Goal: Task Accomplishment & Management: Complete application form

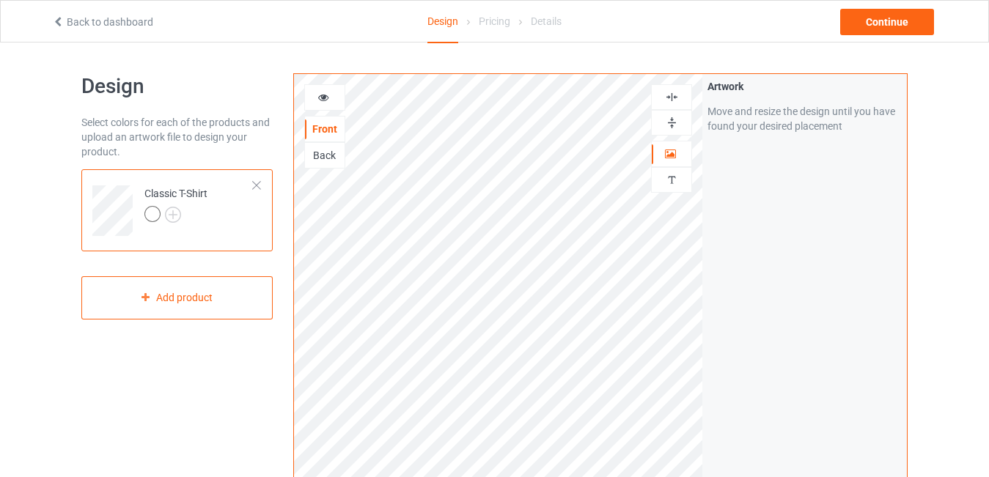
click at [325, 98] on icon at bounding box center [323, 95] width 12 height 10
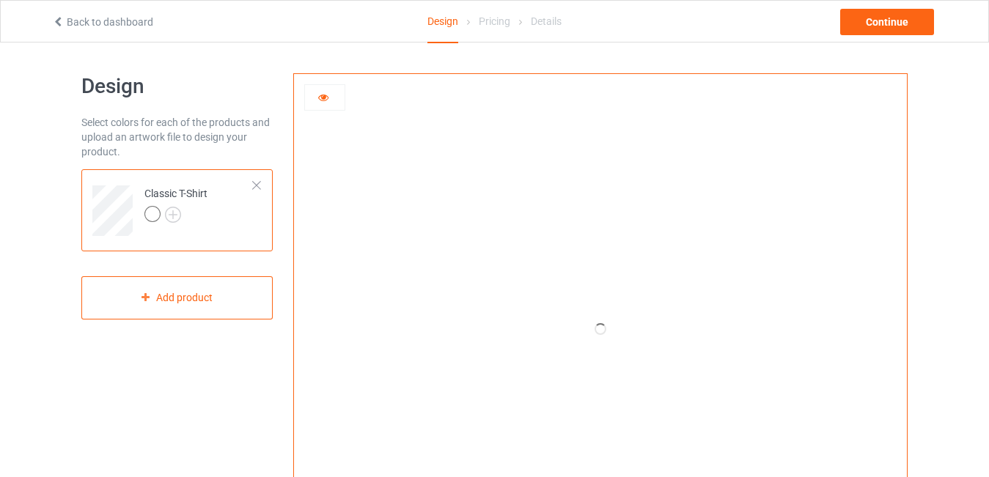
click at [258, 184] on div at bounding box center [256, 185] width 10 height 10
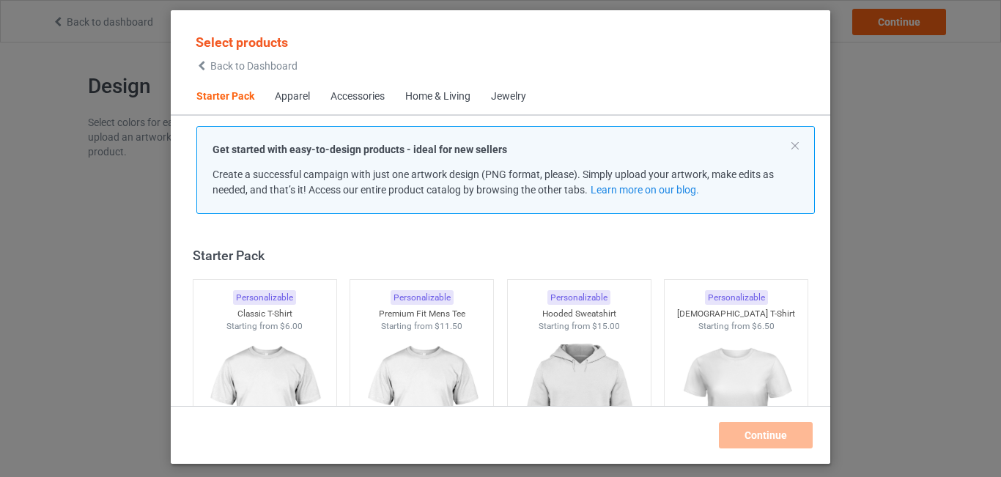
scroll to position [19, 0]
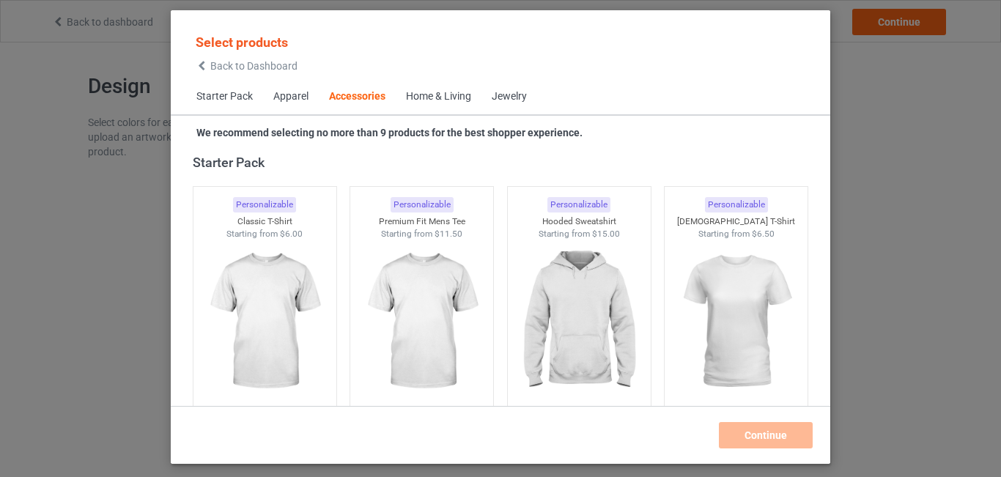
scroll to position [5140, 0]
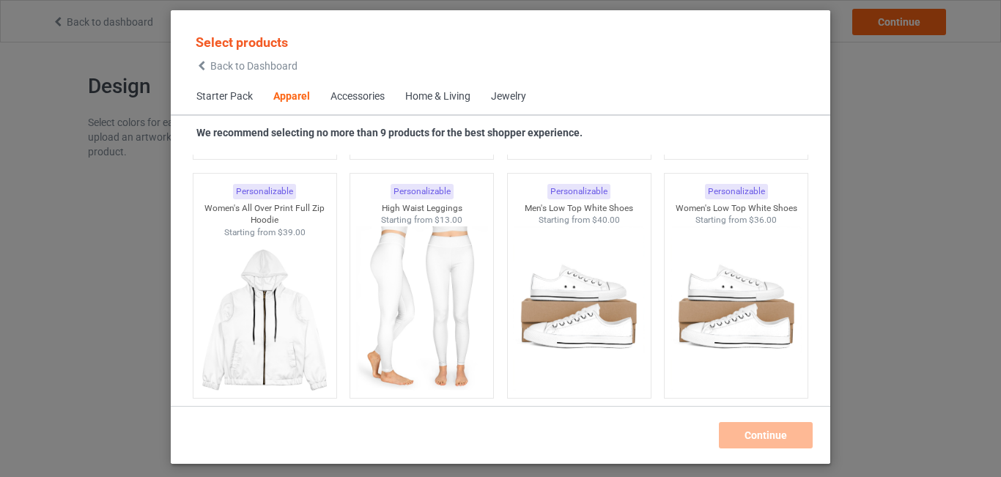
scroll to position [797, 0]
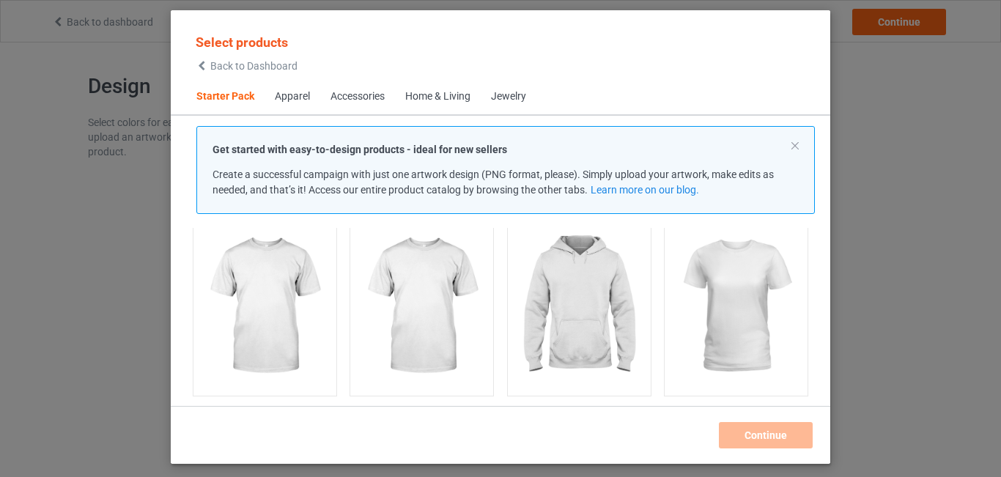
scroll to position [117, 0]
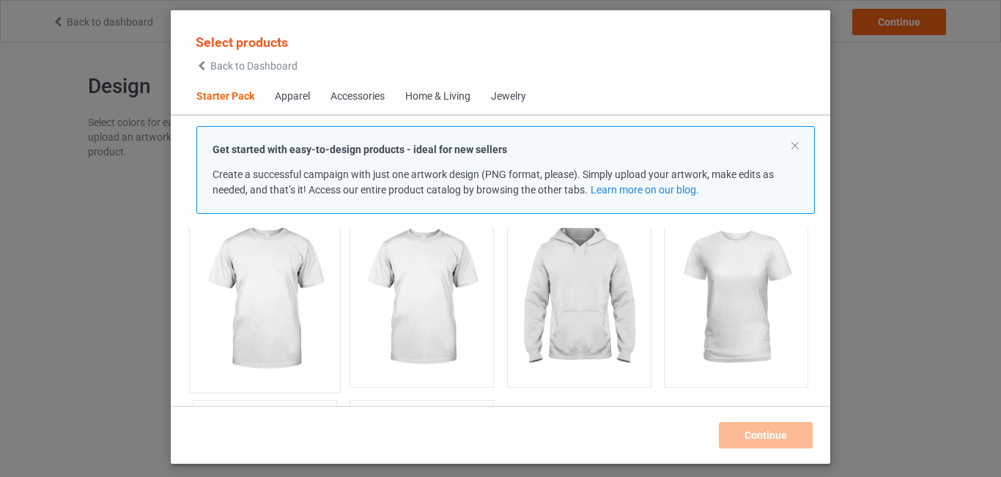
click at [298, 319] on img at bounding box center [265, 299] width 138 height 172
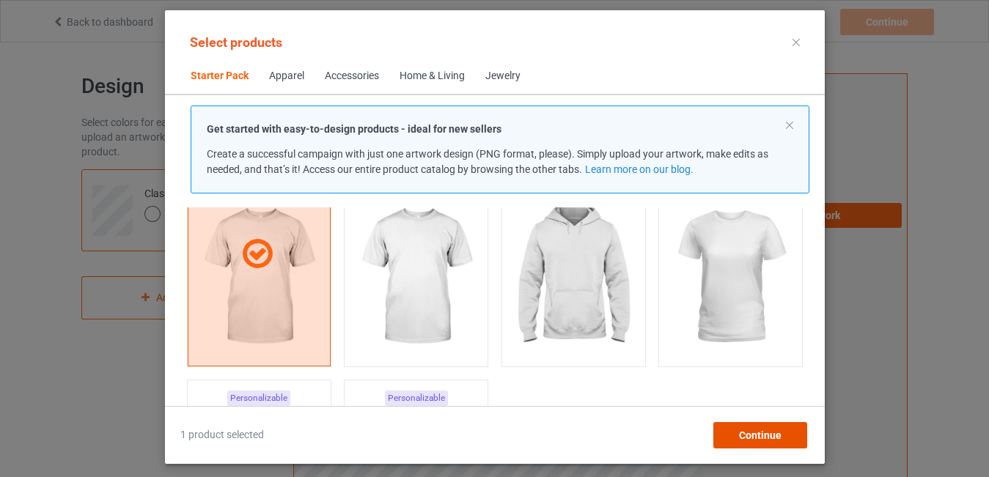
click at [744, 435] on span "Continue" at bounding box center [759, 436] width 43 height 12
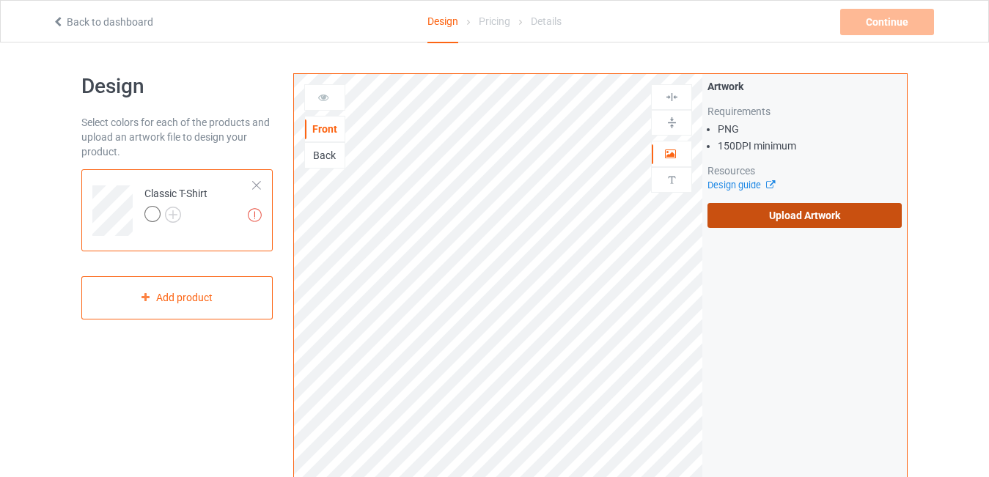
click at [784, 212] on label "Upload Artwork" at bounding box center [804, 215] width 194 height 25
click at [0, 0] on input "Upload Artwork" at bounding box center [0, 0] width 0 height 0
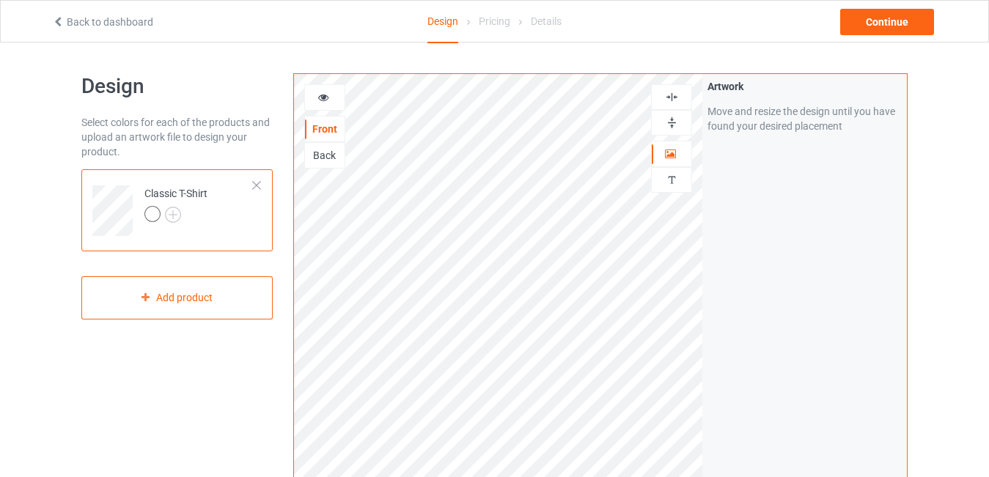
click at [670, 100] on img at bounding box center [672, 97] width 14 height 14
click at [173, 213] on img at bounding box center [173, 215] width 16 height 16
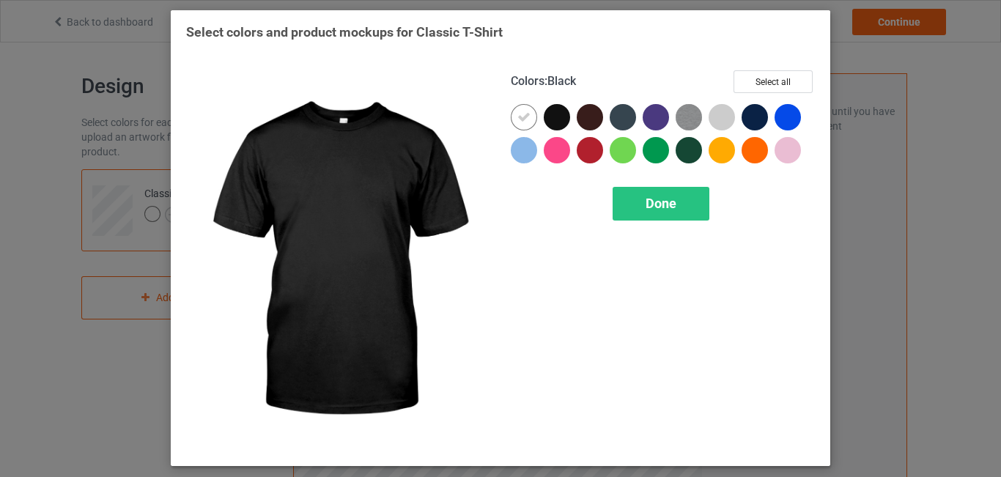
click at [559, 115] on div at bounding box center [557, 117] width 26 height 26
click at [559, 115] on icon at bounding box center [556, 117] width 13 height 13
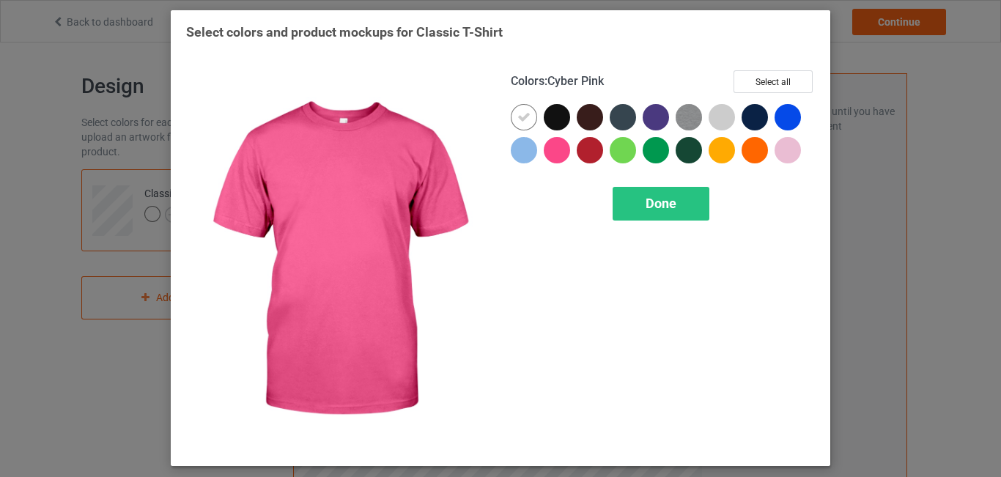
click at [556, 151] on div at bounding box center [557, 150] width 26 height 26
click at [556, 151] on icon at bounding box center [556, 150] width 13 height 13
click at [672, 210] on span "Done" at bounding box center [661, 203] width 31 height 15
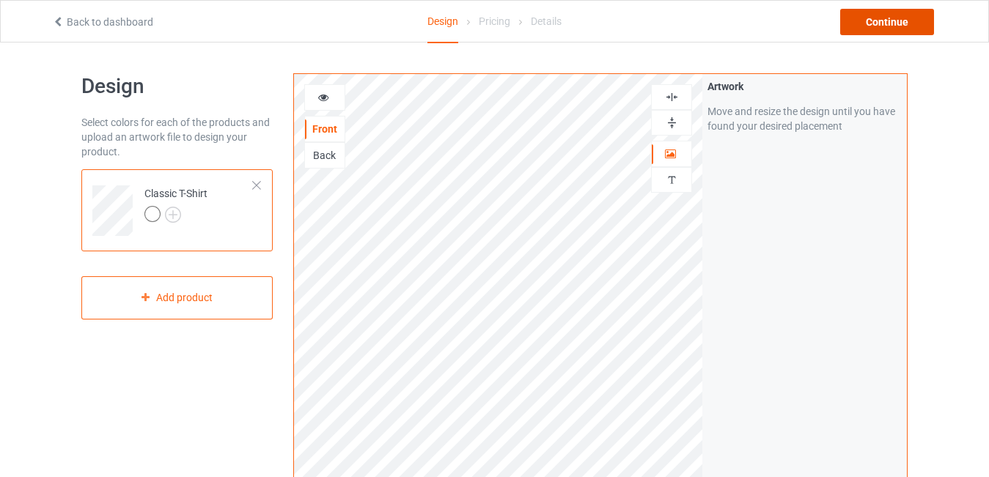
click at [866, 21] on div "Continue" at bounding box center [887, 22] width 94 height 26
click at [679, 95] on div at bounding box center [672, 97] width 40 height 14
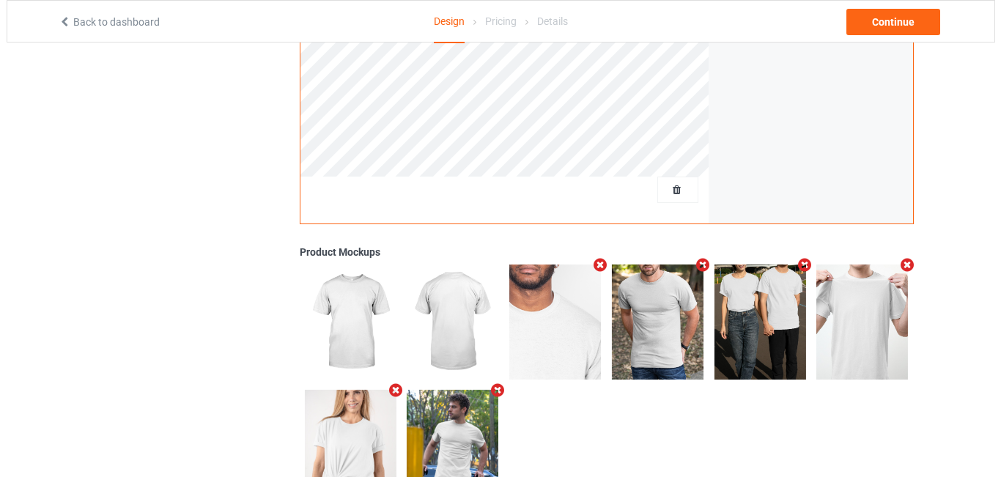
scroll to position [409, 0]
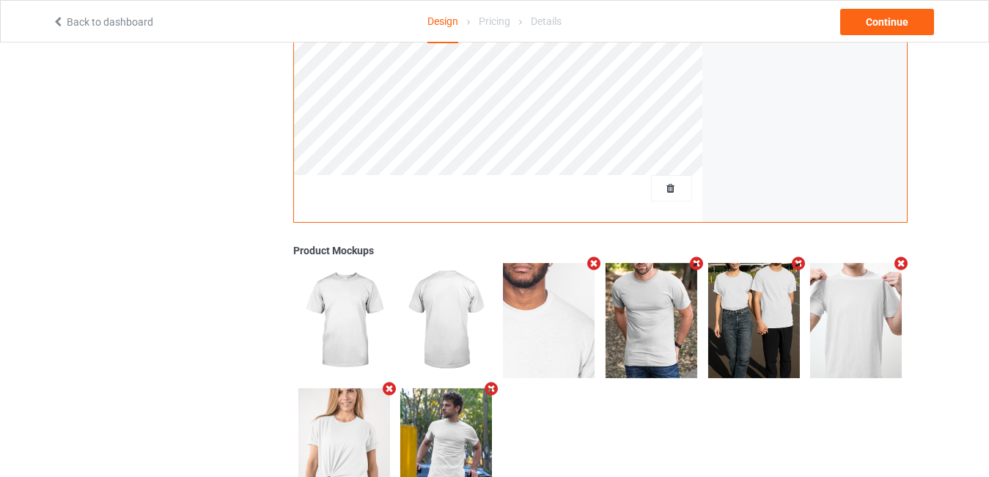
click at [902, 260] on icon "Remove mockup" at bounding box center [901, 263] width 18 height 15
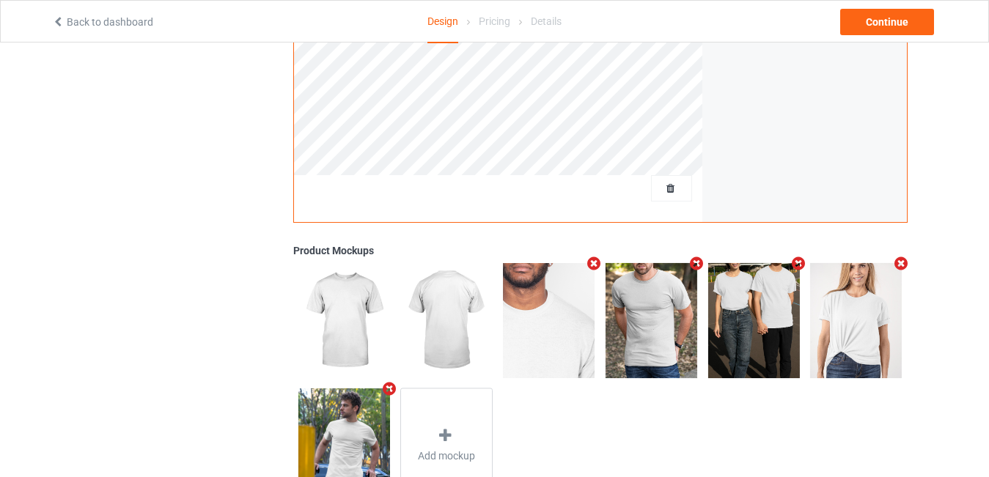
click at [902, 262] on icon "Remove mockup" at bounding box center [901, 263] width 18 height 15
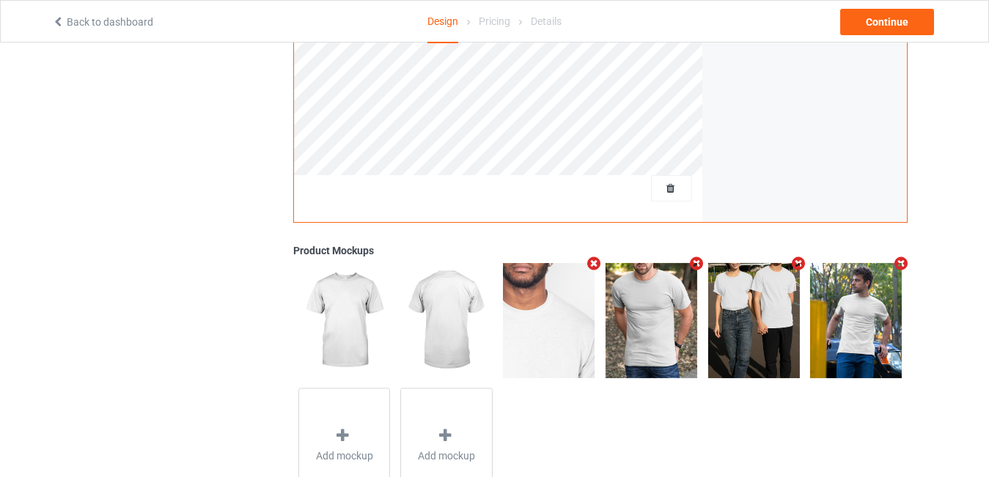
click at [902, 262] on icon "Remove mockup" at bounding box center [901, 263] width 18 height 15
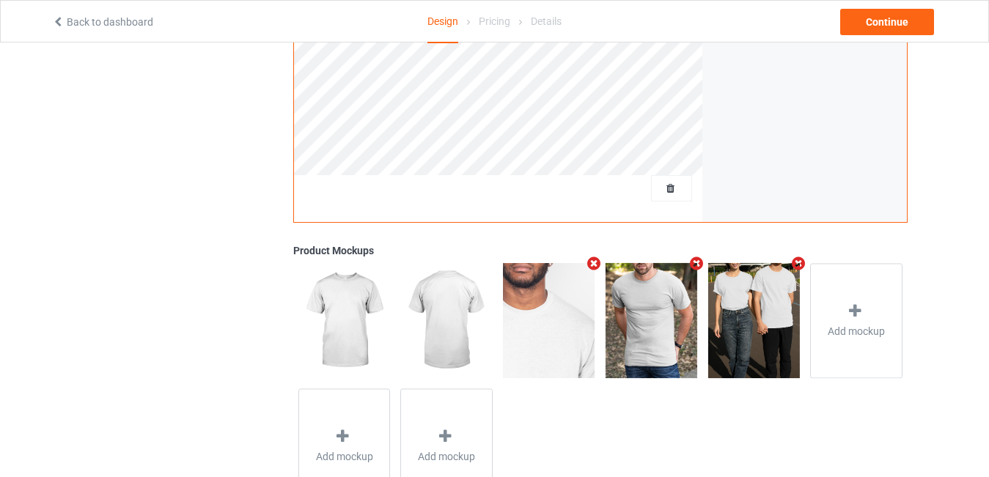
click at [803, 263] on icon "Remove mockup" at bounding box center [798, 263] width 18 height 15
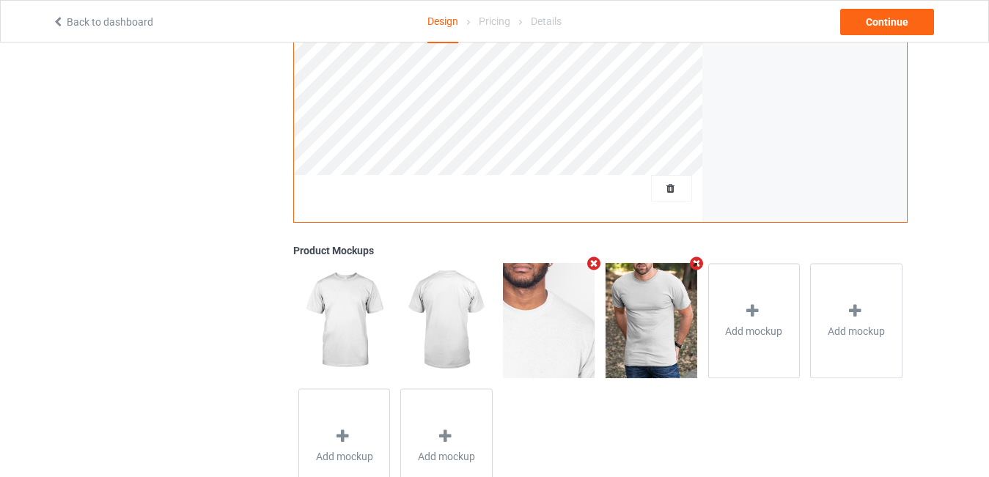
click at [699, 265] on icon "Remove mockup" at bounding box center [696, 263] width 18 height 15
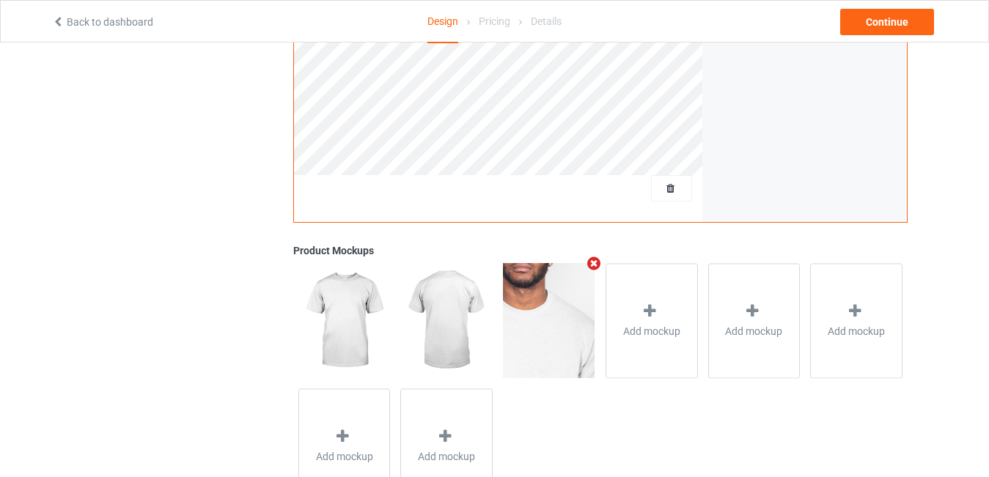
click at [594, 261] on icon "Remove mockup" at bounding box center [594, 263] width 18 height 15
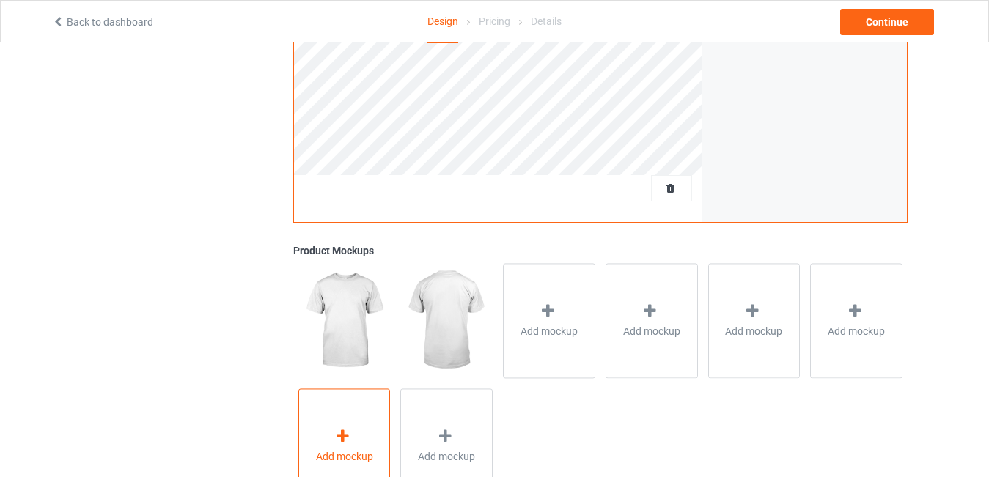
click at [350, 436] on icon at bounding box center [343, 436] width 18 height 15
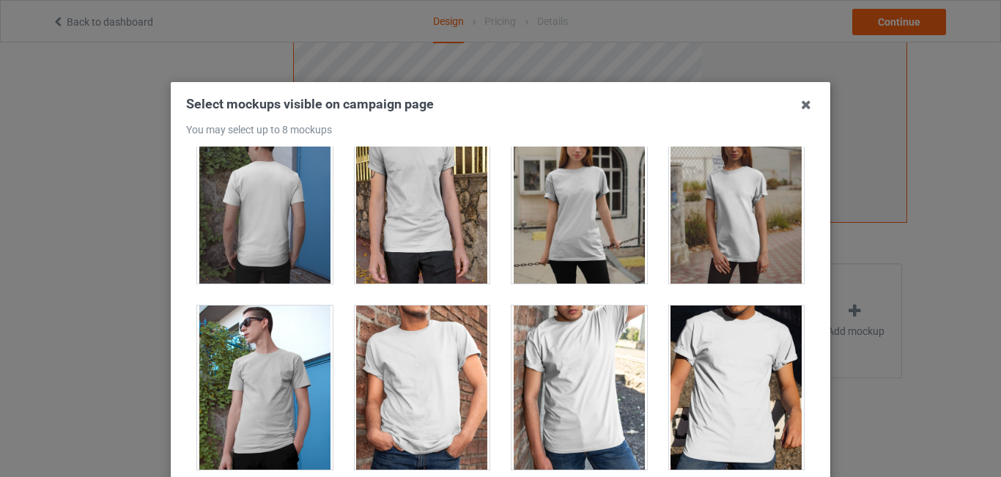
scroll to position [0, 0]
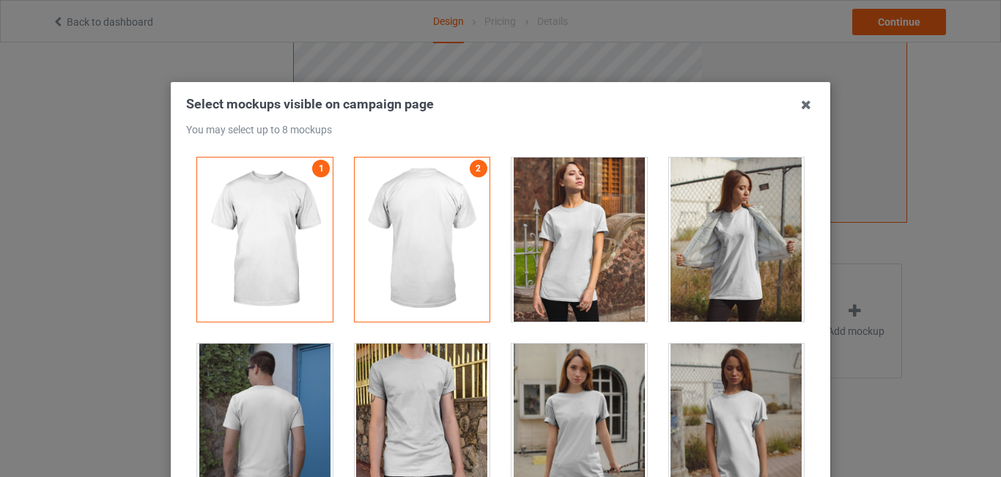
click at [565, 217] on div at bounding box center [580, 240] width 136 height 164
click at [406, 361] on div at bounding box center [423, 426] width 136 height 164
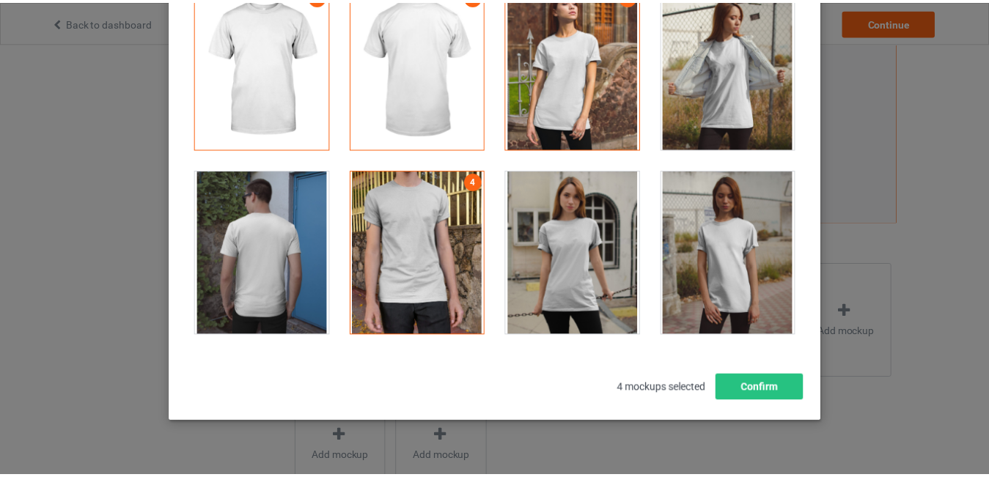
scroll to position [174, 0]
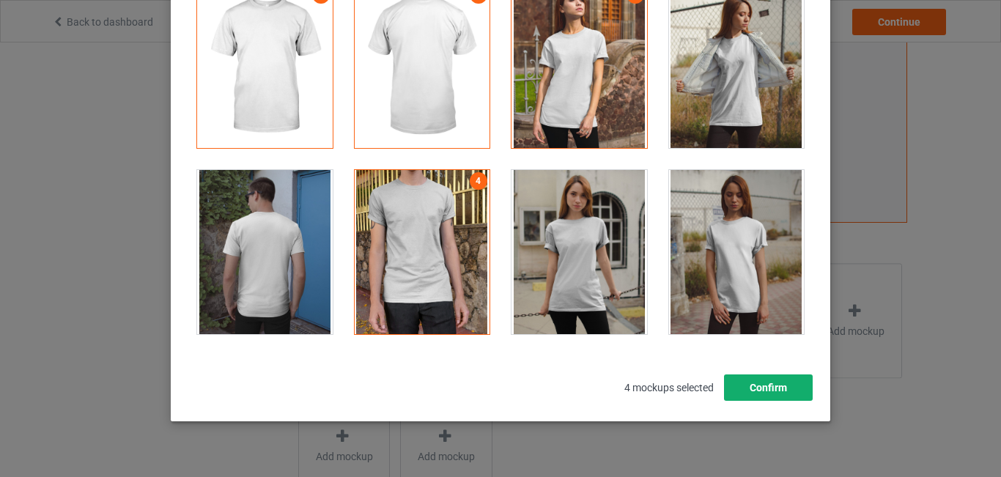
click at [779, 383] on button "Confirm" at bounding box center [768, 388] width 89 height 26
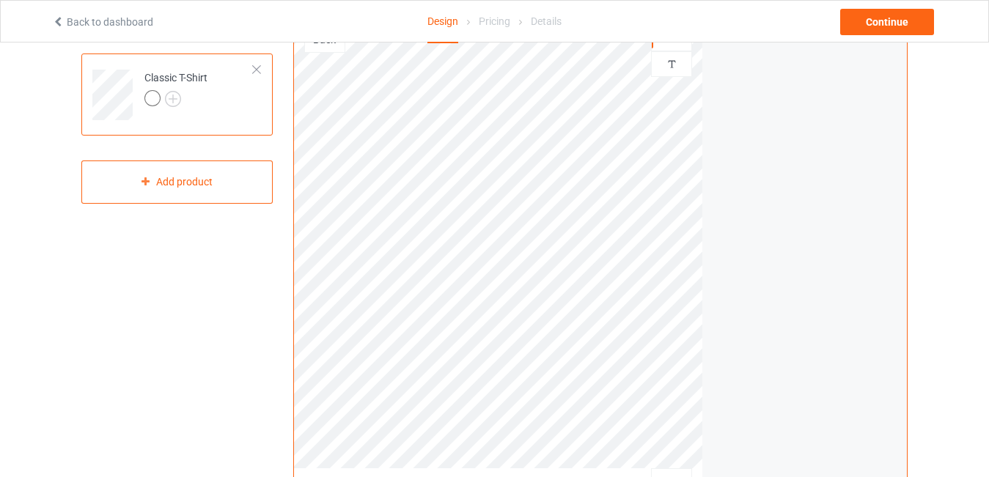
scroll to position [110, 0]
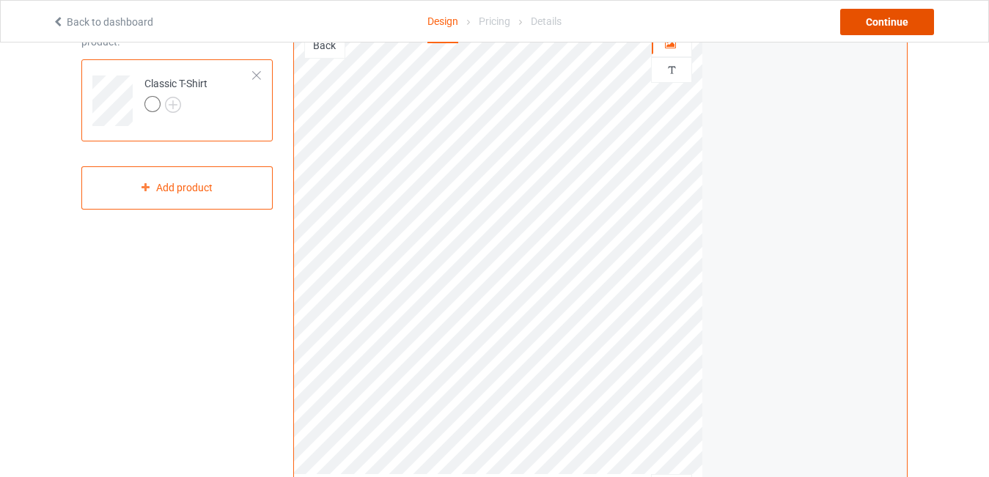
click at [874, 22] on div "Continue" at bounding box center [887, 22] width 94 height 26
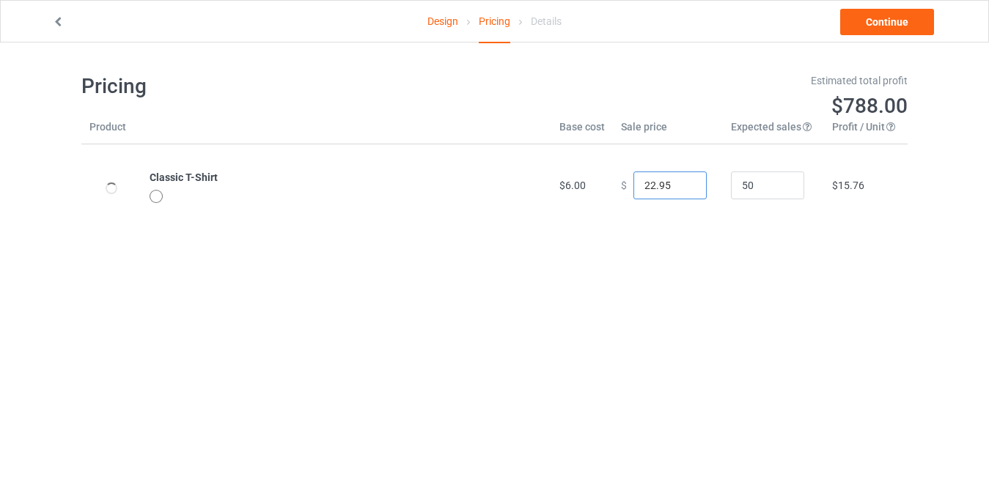
drag, startPoint x: 645, startPoint y: 183, endPoint x: 635, endPoint y: 183, distance: 10.3
click at [635, 183] on input "22.95" at bounding box center [669, 186] width 73 height 28
type input "18.95"
click at [887, 22] on link "Continue" at bounding box center [887, 22] width 94 height 26
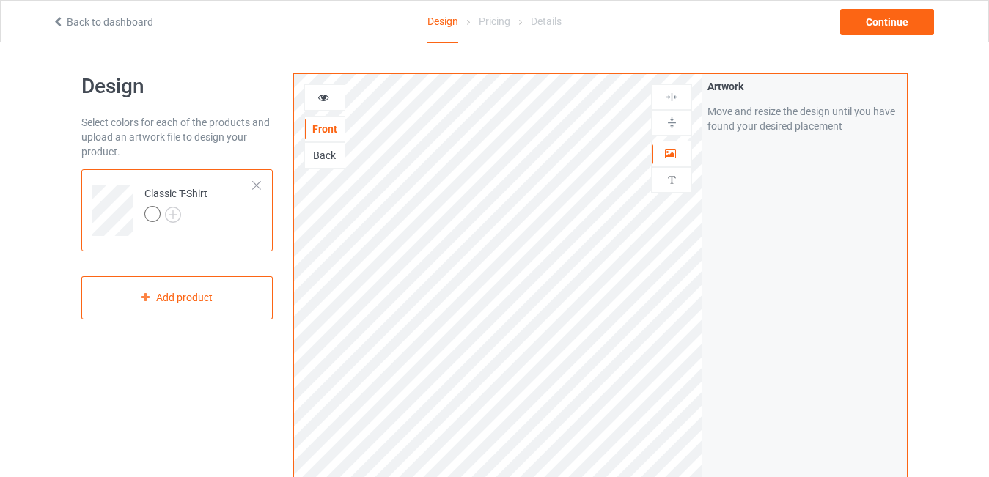
click at [256, 181] on div at bounding box center [256, 185] width 10 height 10
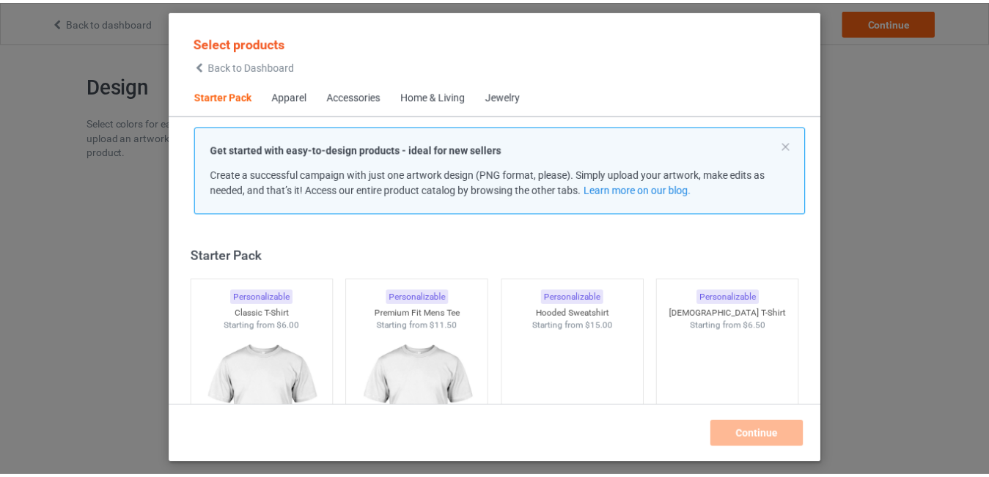
scroll to position [19, 0]
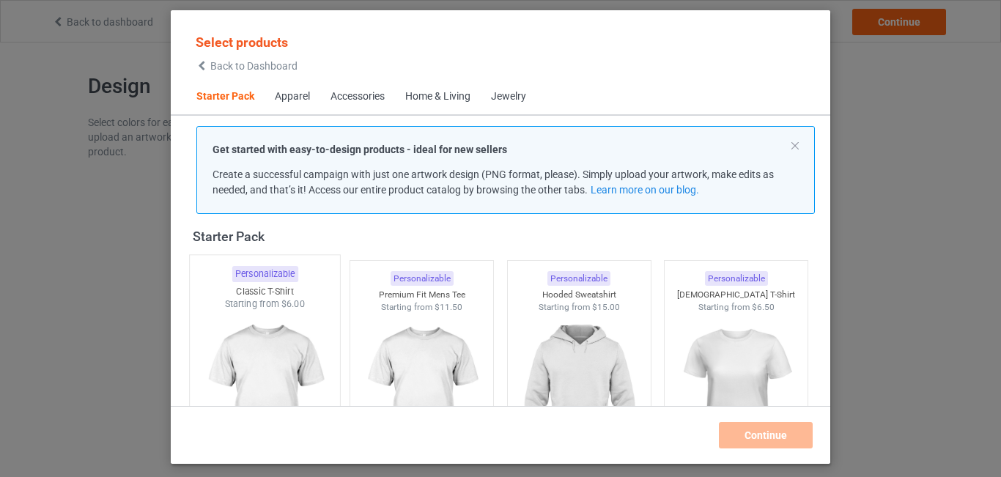
click at [316, 292] on div "Classic T-Shirt" at bounding box center [265, 291] width 150 height 12
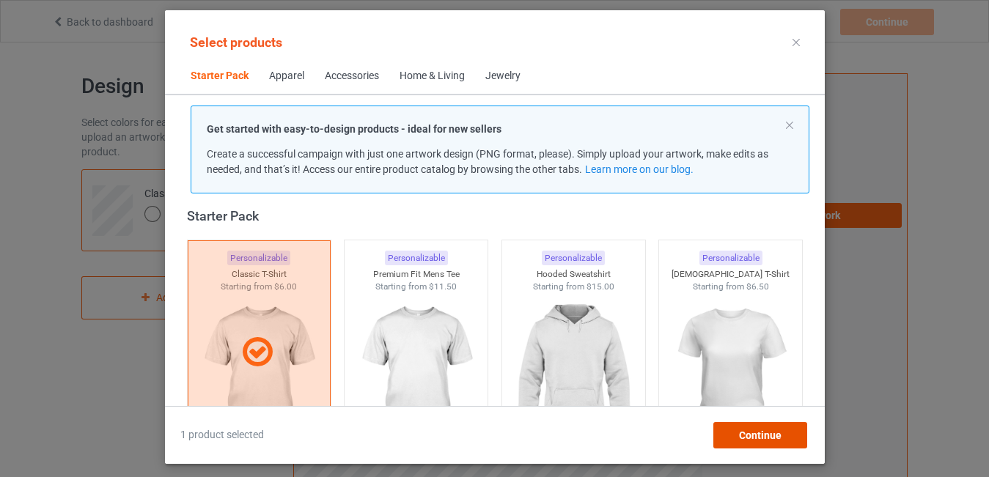
click at [761, 431] on span "Continue" at bounding box center [759, 436] width 43 height 12
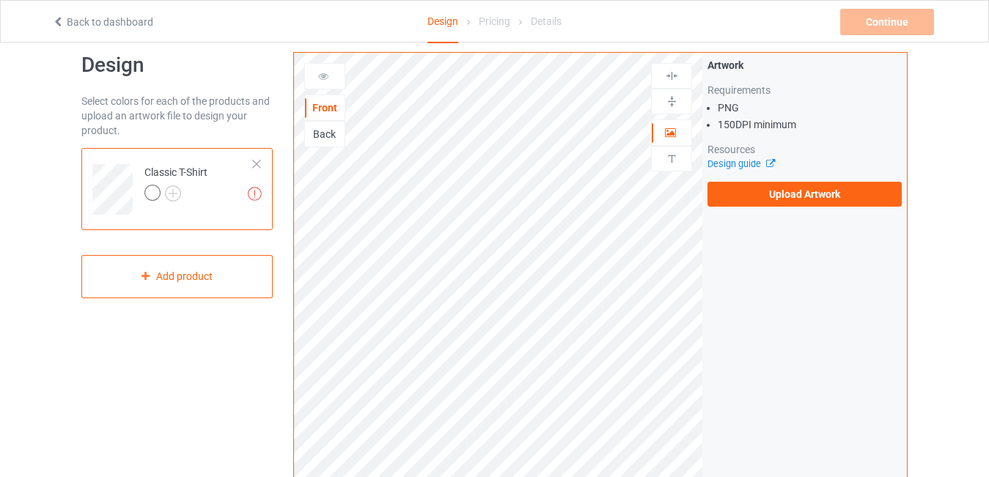
scroll to position [23, 0]
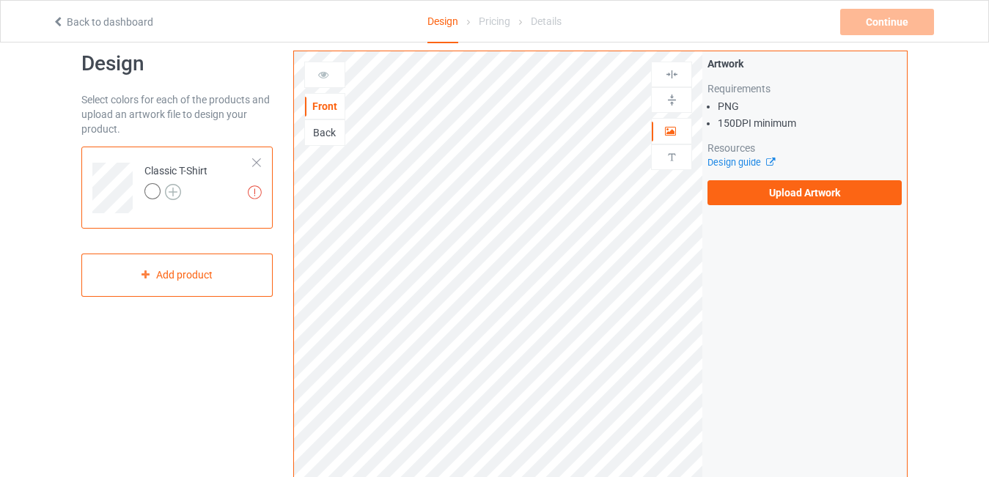
click at [177, 191] on img at bounding box center [173, 192] width 16 height 16
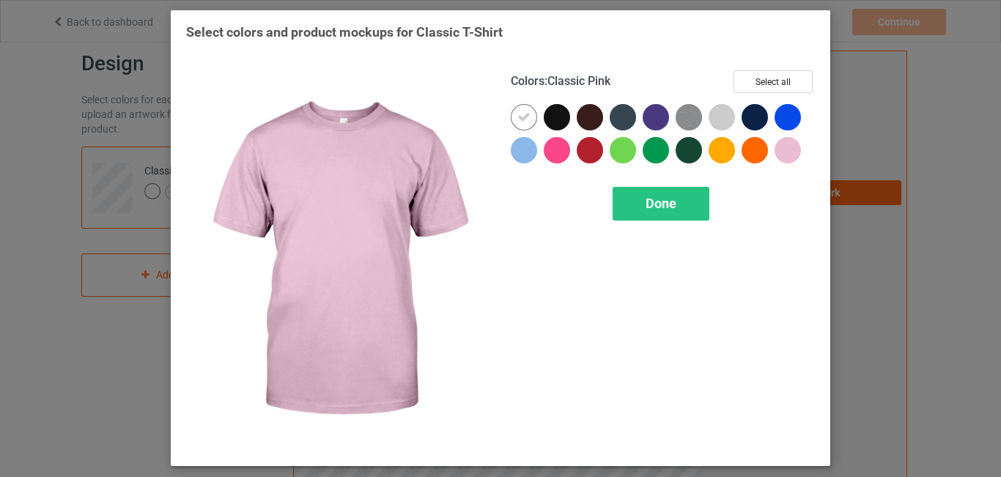
click at [863, 126] on div "Select colors and product mockups for Classic T-Shirt Colors : Classic Pink Sel…" at bounding box center [500, 238] width 1001 height 477
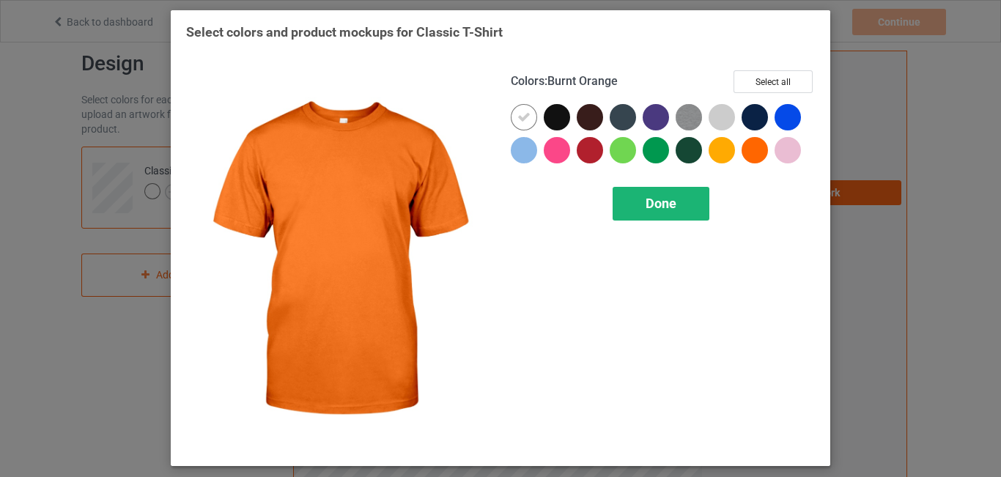
click at [676, 199] on span "Done" at bounding box center [661, 203] width 31 height 15
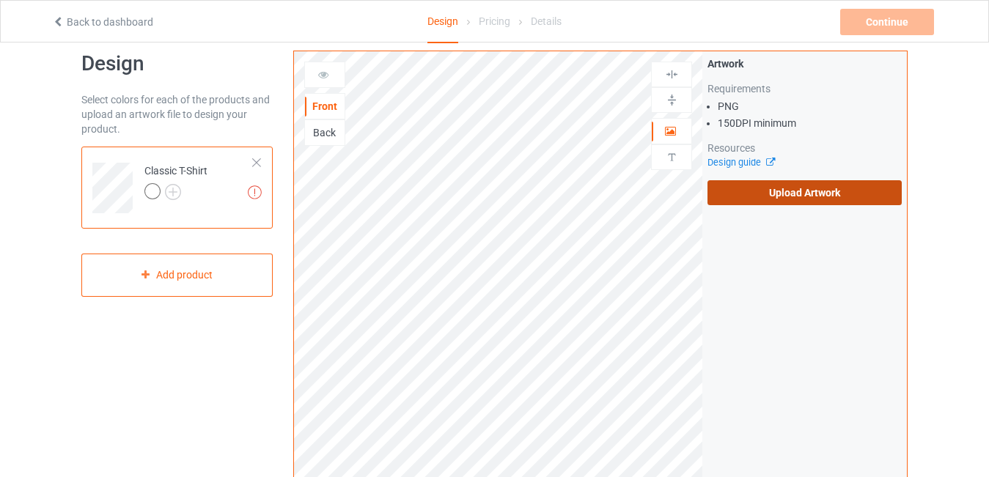
click at [789, 198] on label "Upload Artwork" at bounding box center [804, 192] width 194 height 25
click at [0, 0] on input "Upload Artwork" at bounding box center [0, 0] width 0 height 0
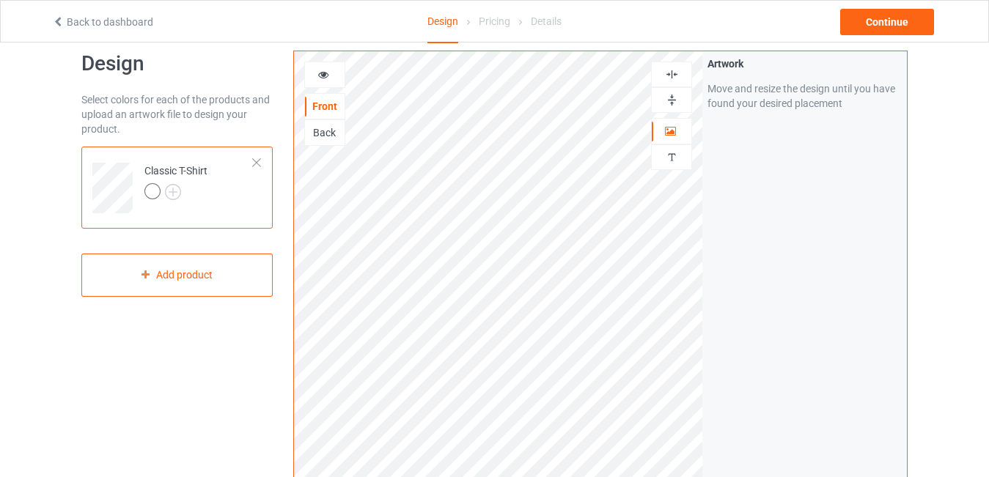
click at [672, 72] on img at bounding box center [672, 74] width 14 height 14
click at [671, 76] on img at bounding box center [672, 74] width 14 height 14
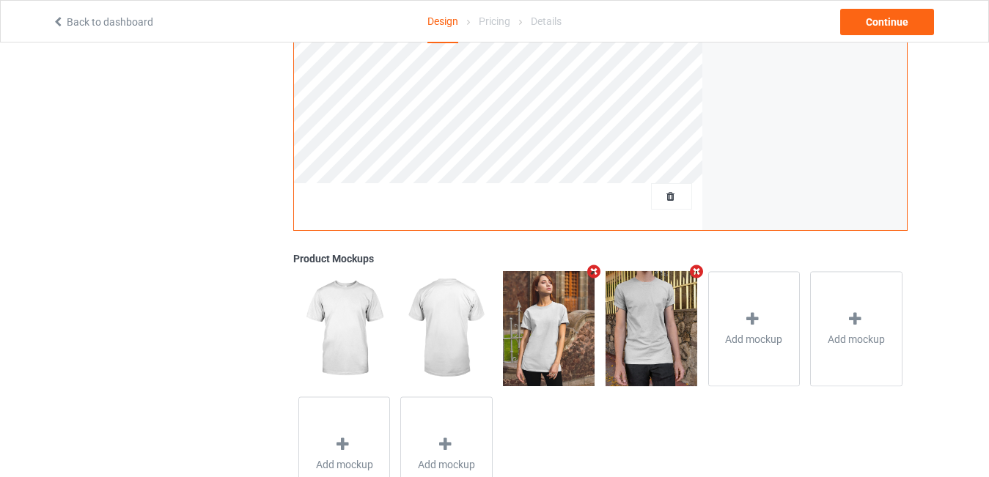
scroll to position [402, 0]
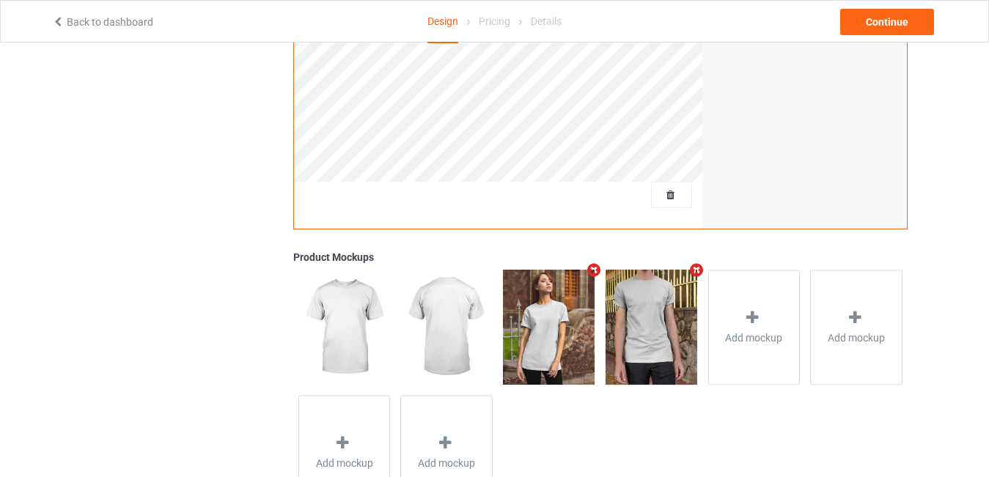
click at [698, 272] on icon "Remove mockup" at bounding box center [696, 269] width 18 height 15
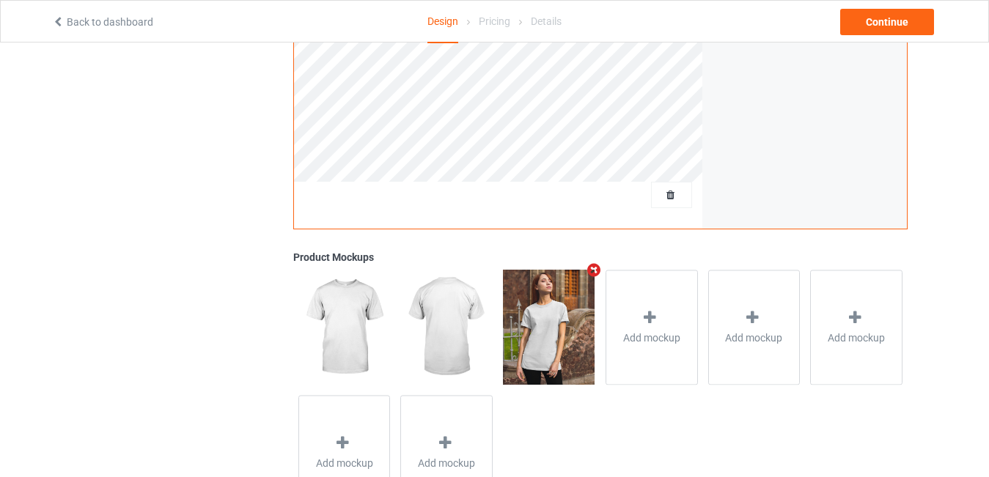
click at [595, 270] on icon "Remove mockup" at bounding box center [594, 269] width 18 height 15
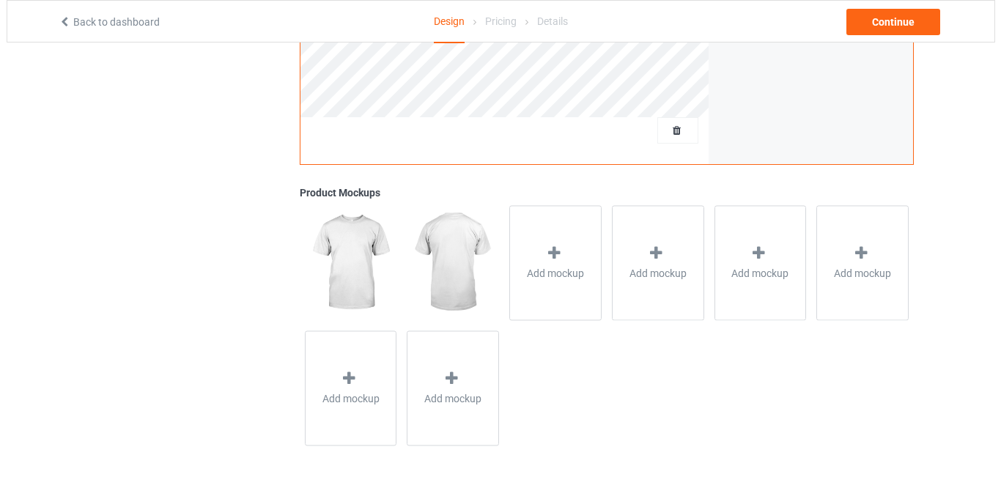
scroll to position [471, 0]
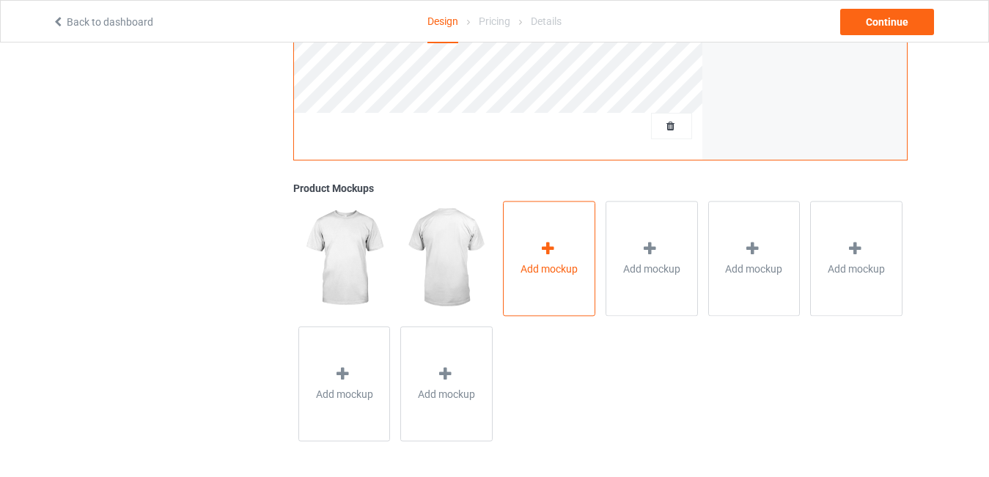
click at [569, 256] on div "Add mockup" at bounding box center [549, 258] width 92 height 115
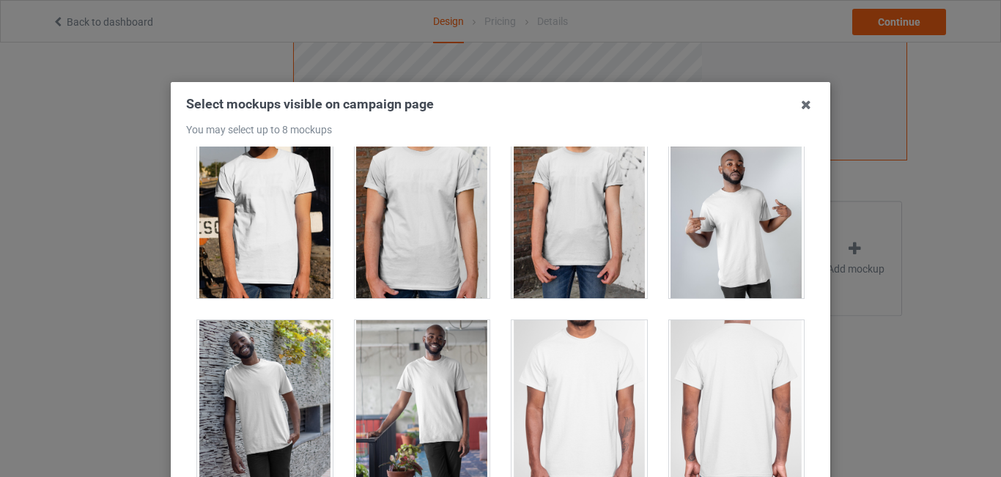
scroll to position [627, 0]
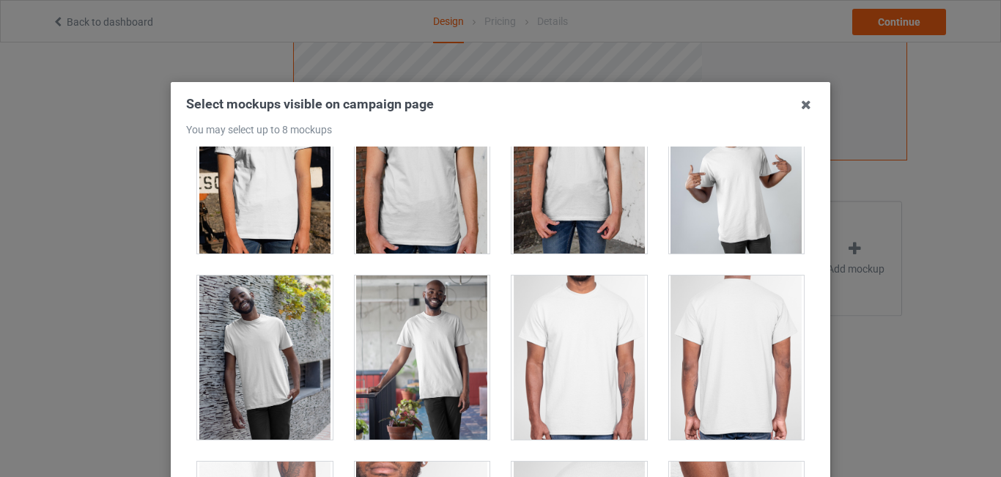
click at [745, 166] on div at bounding box center [737, 171] width 136 height 164
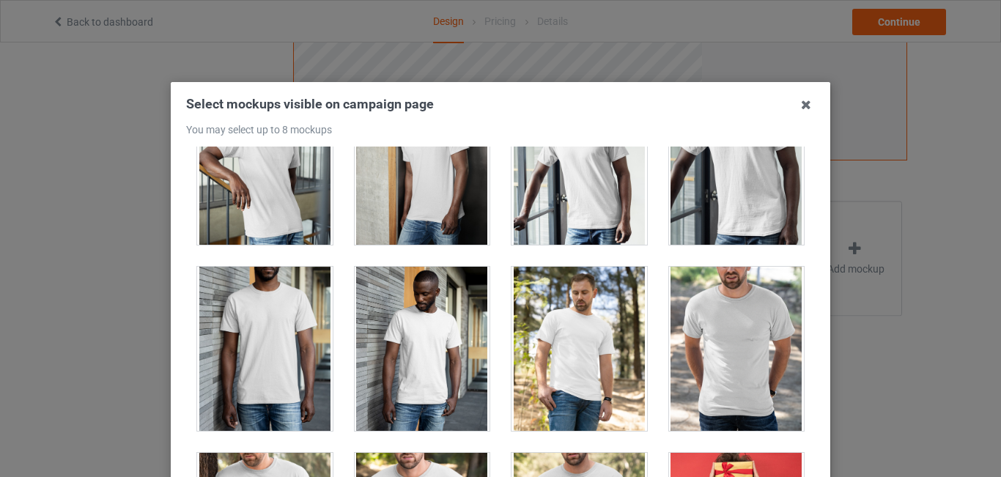
scroll to position [1610, 0]
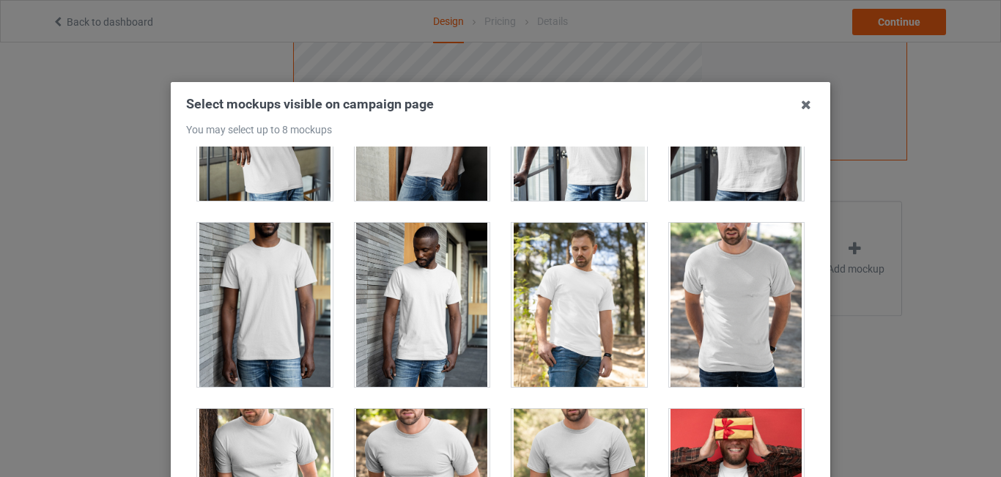
click at [743, 256] on div at bounding box center [737, 305] width 136 height 164
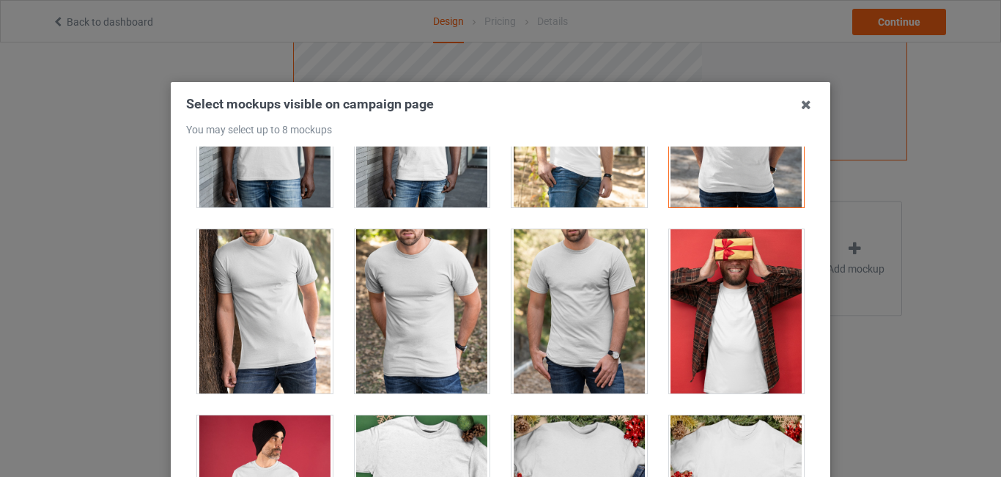
scroll to position [1835, 0]
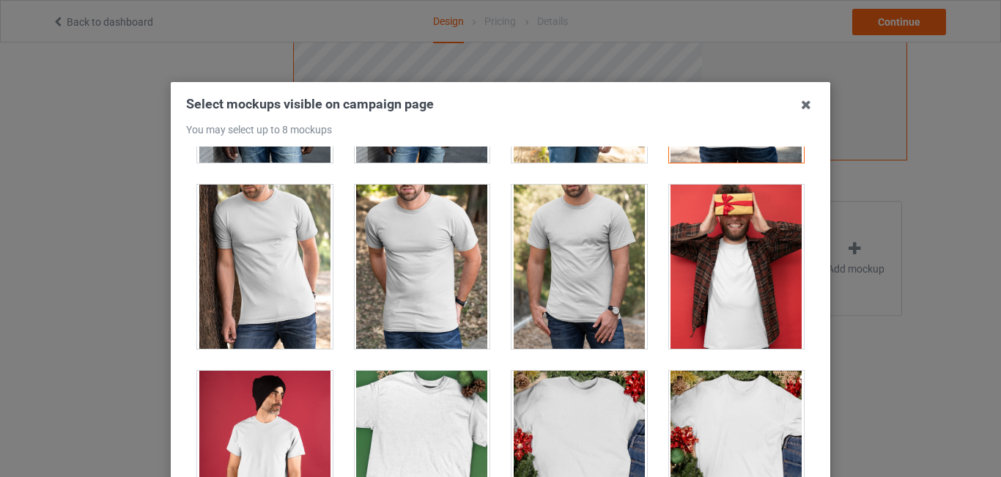
click at [395, 290] on div at bounding box center [423, 267] width 136 height 164
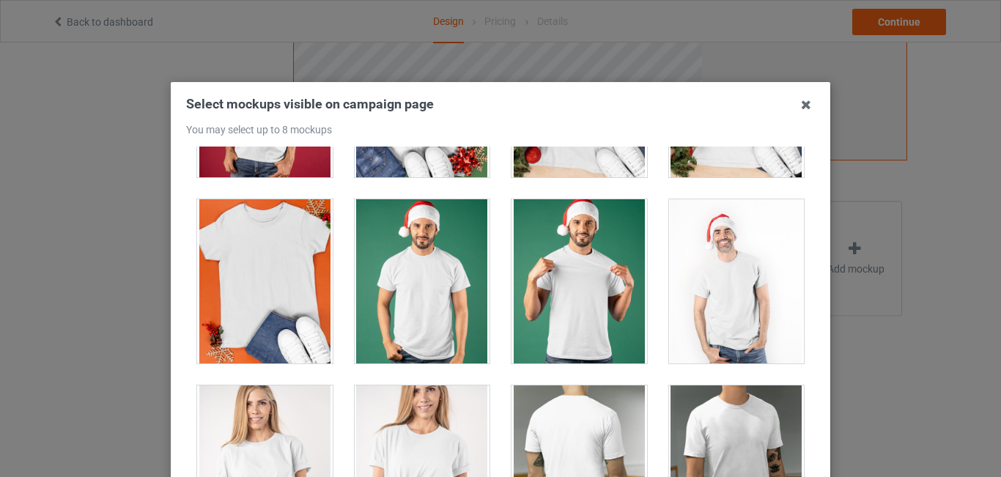
scroll to position [2237, 0]
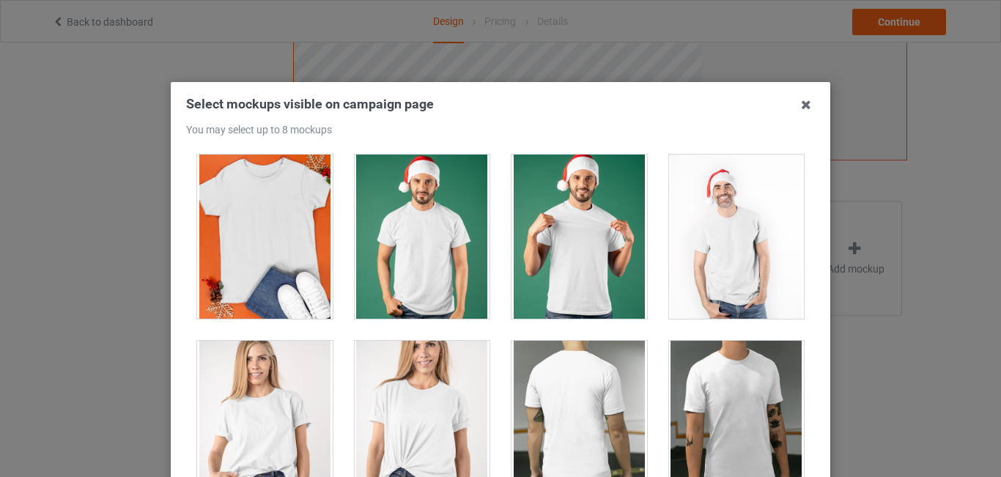
click at [398, 419] on div at bounding box center [423, 423] width 136 height 164
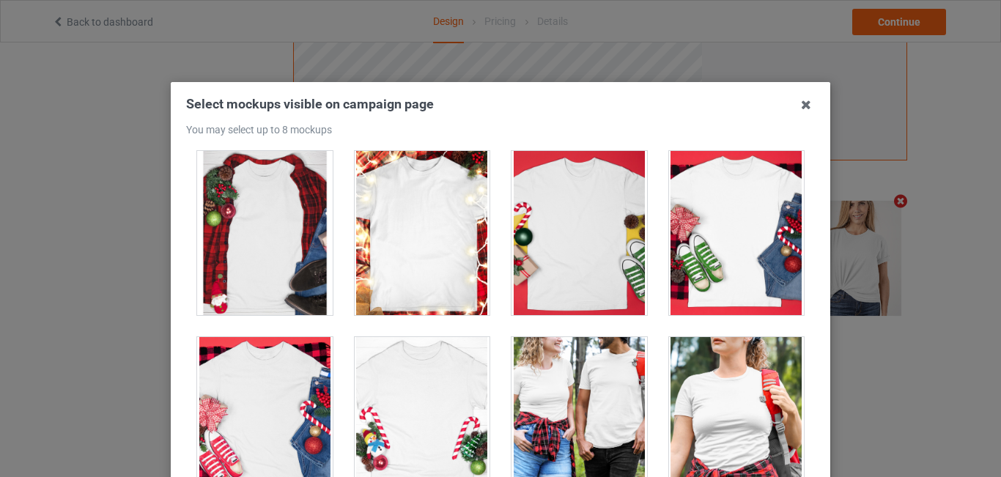
scroll to position [16062, 0]
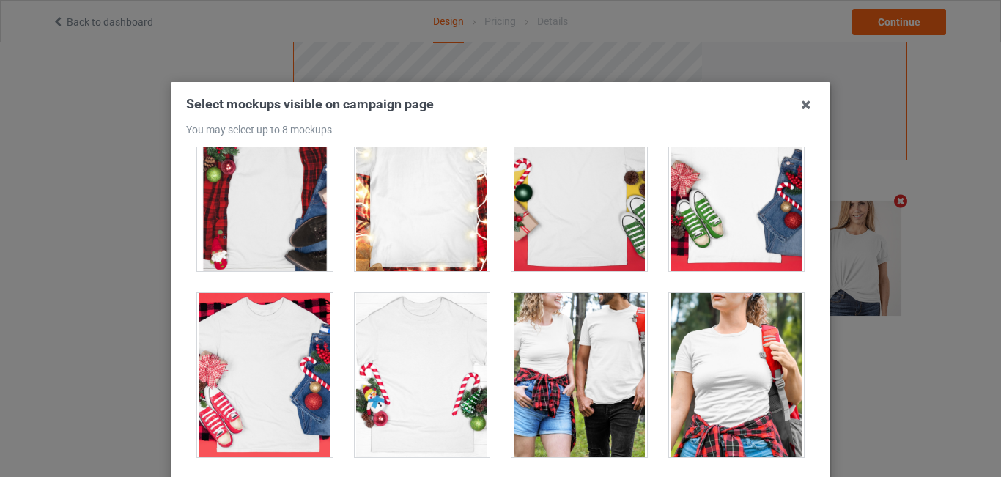
click at [576, 380] on div at bounding box center [580, 375] width 136 height 164
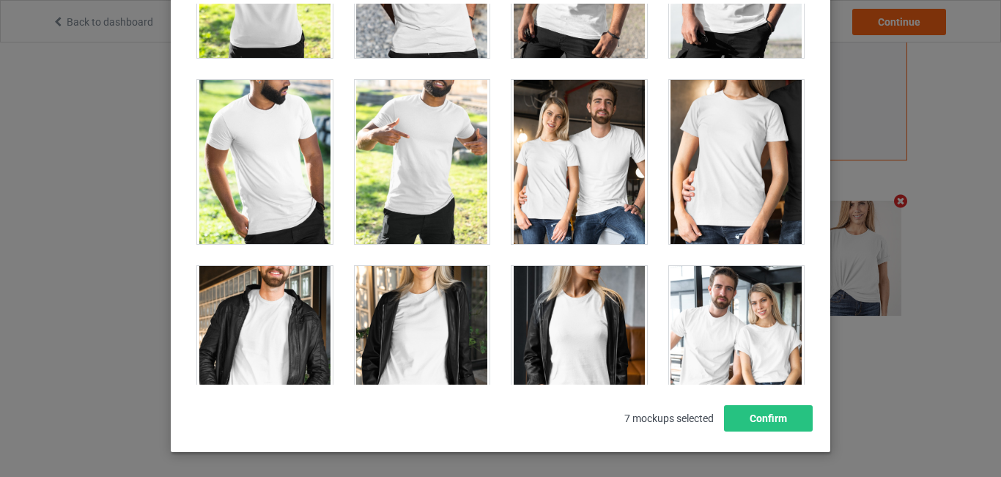
scroll to position [17599, 0]
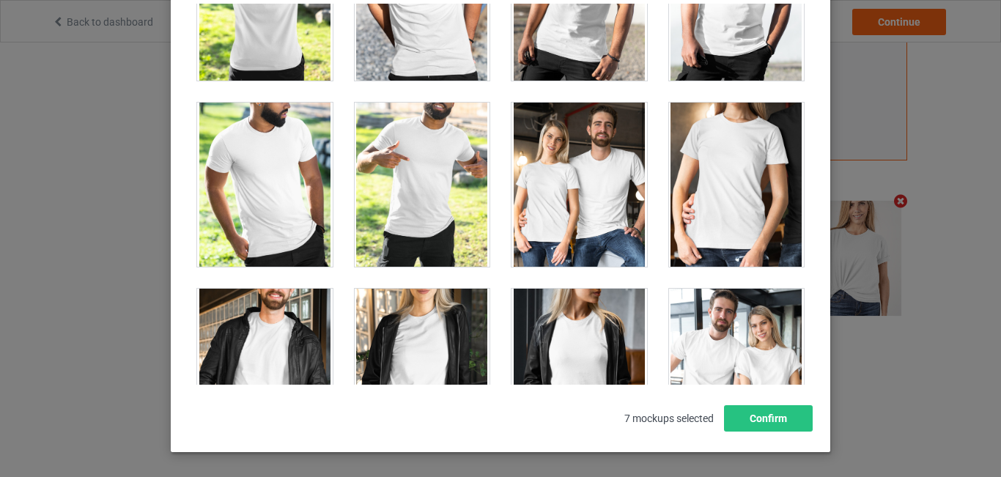
click at [570, 235] on div at bounding box center [580, 185] width 136 height 164
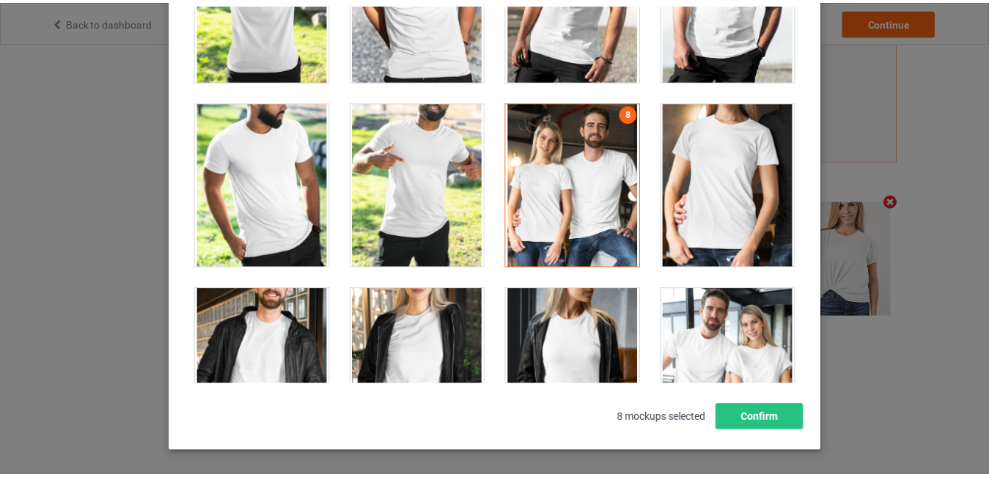
scroll to position [471, 0]
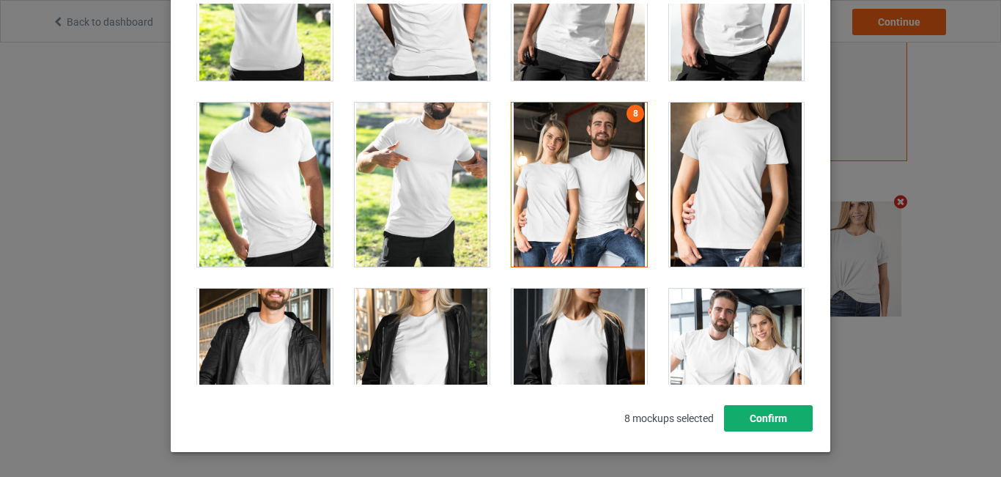
click at [775, 416] on button "Confirm" at bounding box center [768, 418] width 89 height 26
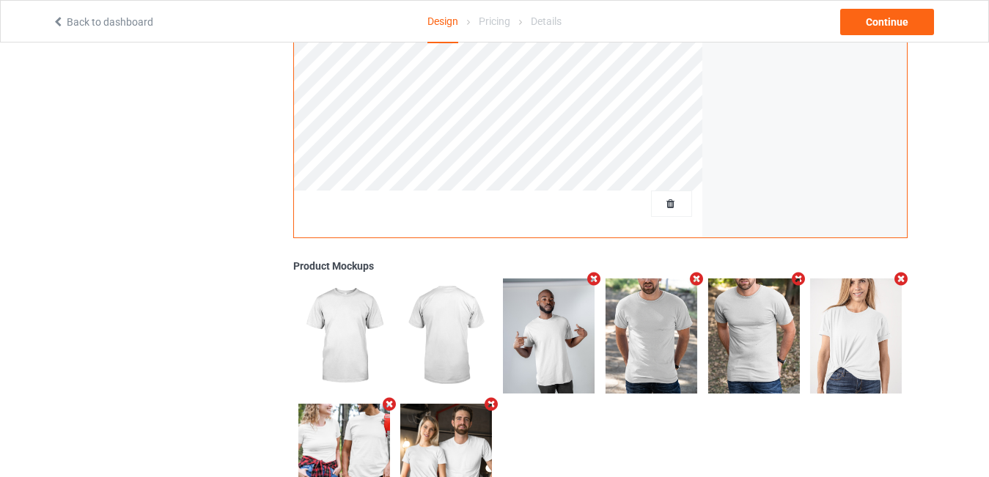
scroll to position [374, 0]
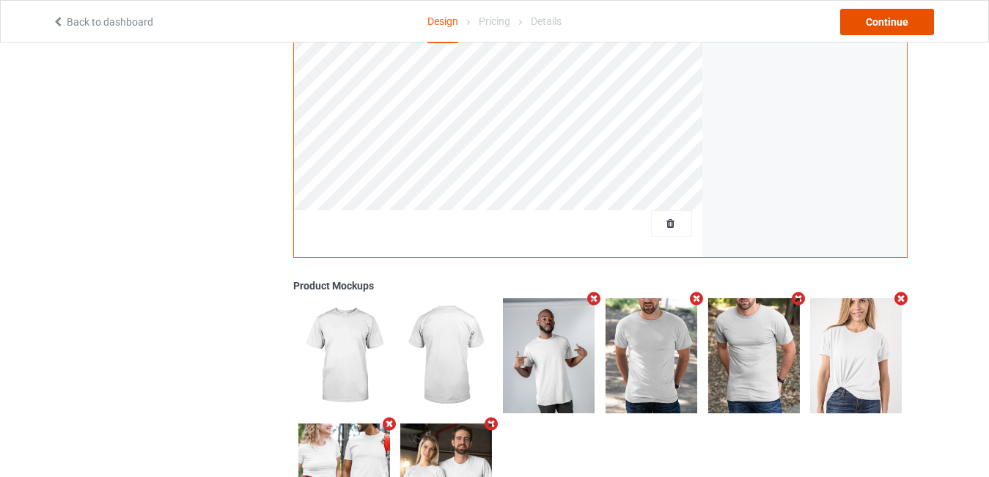
click at [893, 13] on div "Continue" at bounding box center [887, 22] width 94 height 26
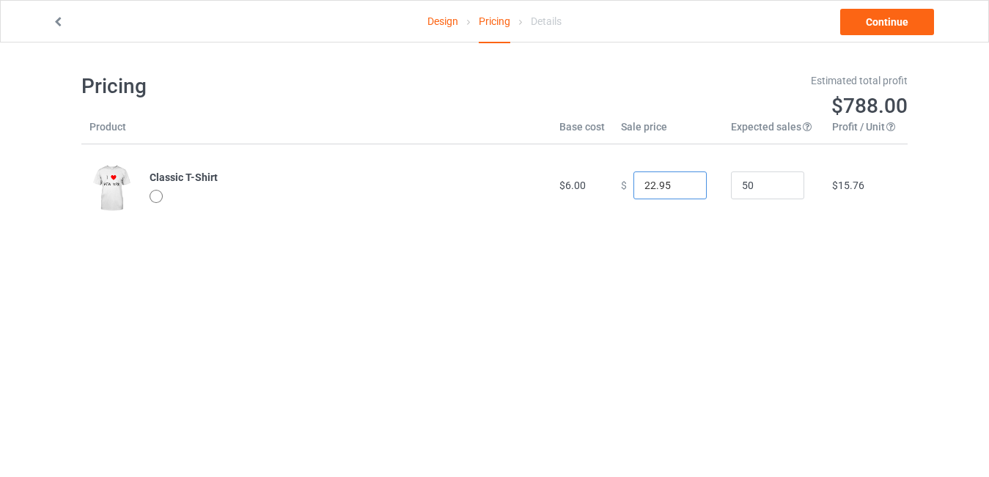
click at [634, 185] on input "22.95" at bounding box center [669, 186] width 73 height 28
type input "18.95"
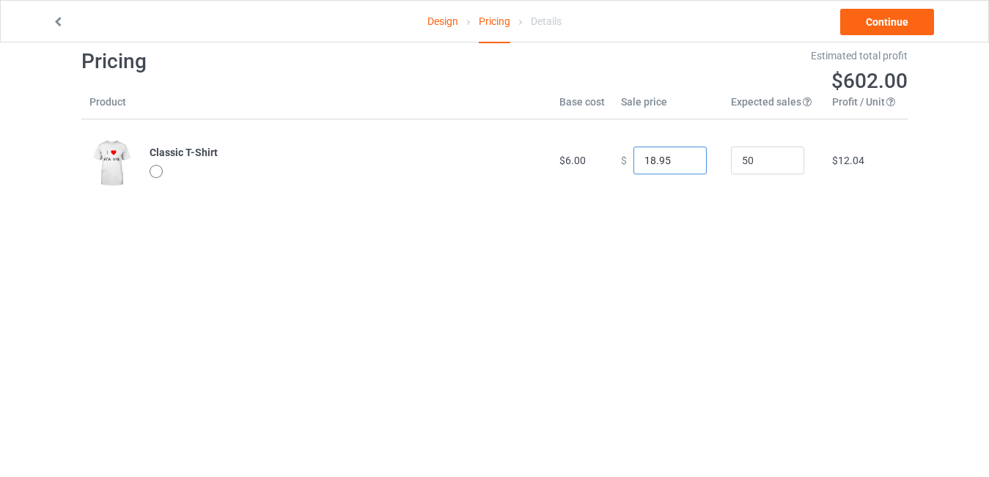
scroll to position [43, 0]
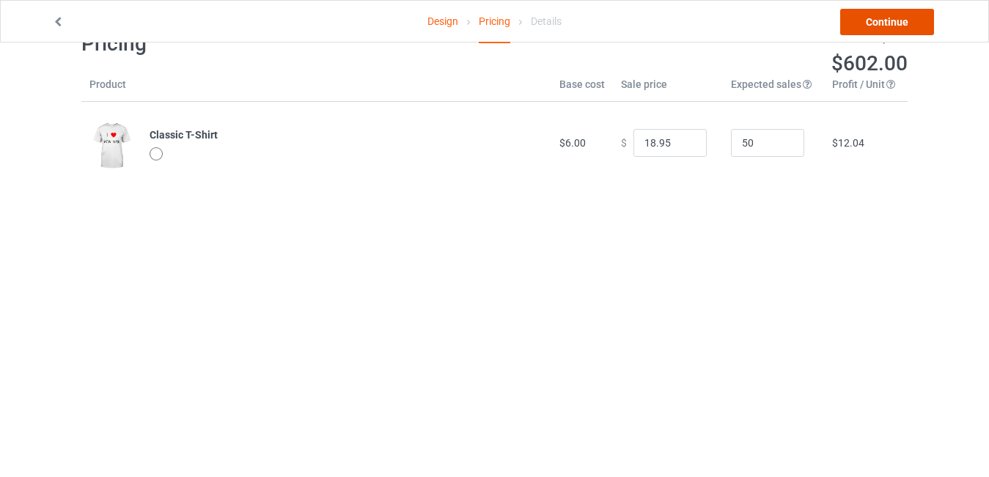
click at [899, 19] on link "Continue" at bounding box center [887, 22] width 94 height 26
